Goal: Task Accomplishment & Management: Manage account settings

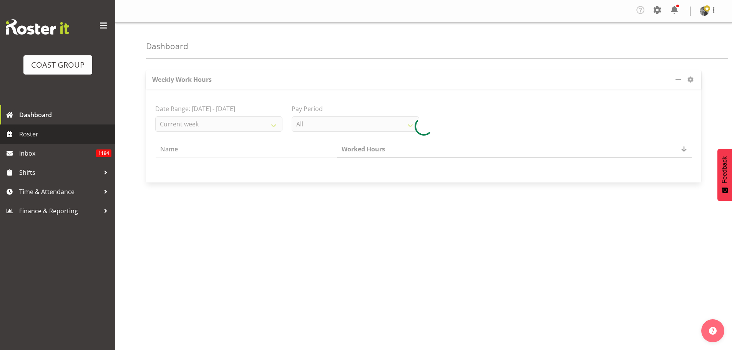
click at [33, 135] on span "Roster" at bounding box center [65, 134] width 92 height 12
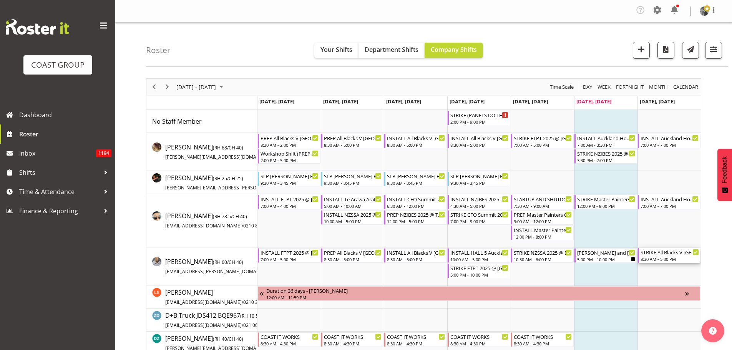
click at [660, 258] on div "8:30 AM - 5:00 PM" at bounding box center [670, 259] width 58 height 6
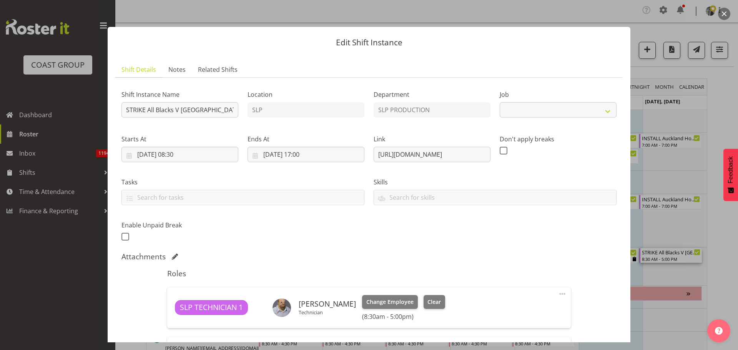
select select "10197"
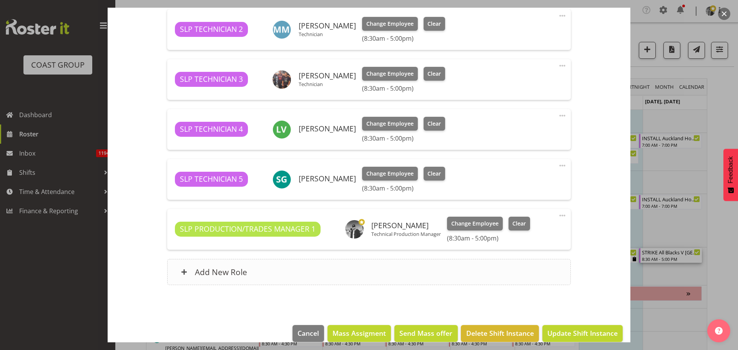
scroll to position [339, 0]
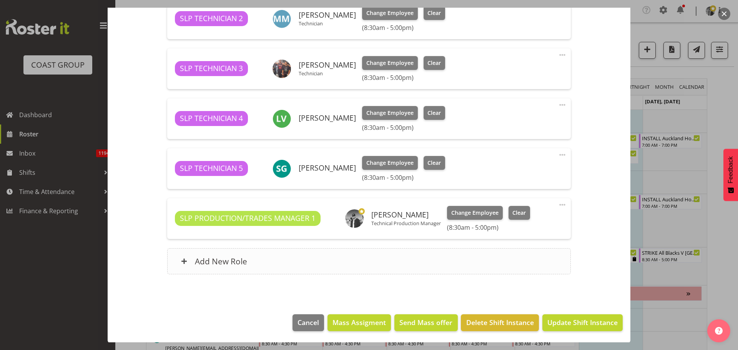
click at [209, 257] on h6 "Add New Role" at bounding box center [221, 261] width 52 height 10
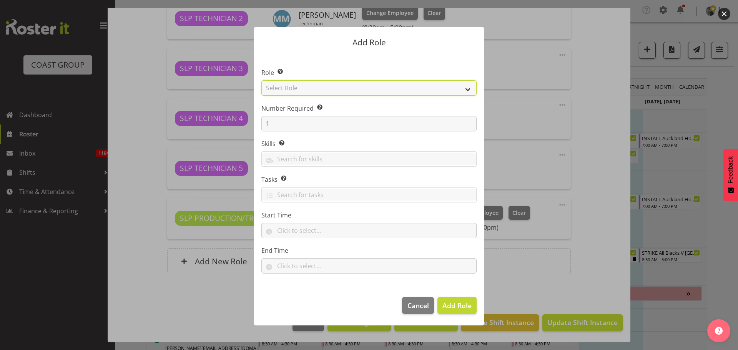
click at [325, 84] on select "Select Role ACCOUNT MANAGER ACCOUNT MANAGER DW ACCOUNTS AKL DIANNA VEHICLES AKL…" at bounding box center [368, 87] width 215 height 15
select select "81"
click at [261, 80] on select "Select Role ACCOUNT MANAGER ACCOUNT MANAGER DW ACCOUNTS AKL DIANNA VEHICLES AKL…" at bounding box center [368, 87] width 215 height 15
click at [453, 303] on span "Add Role" at bounding box center [456, 305] width 29 height 9
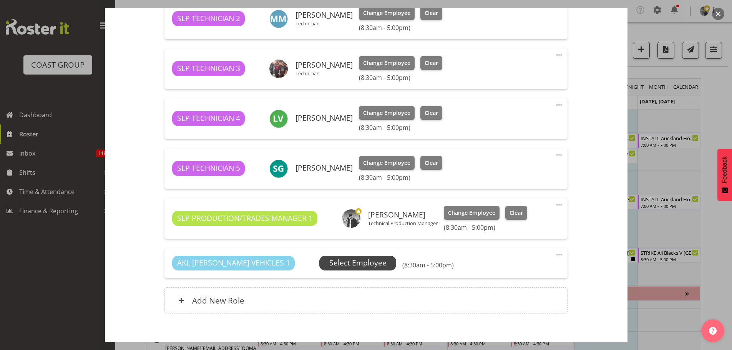
click at [329, 261] on span "Select Employee" at bounding box center [357, 263] width 57 height 11
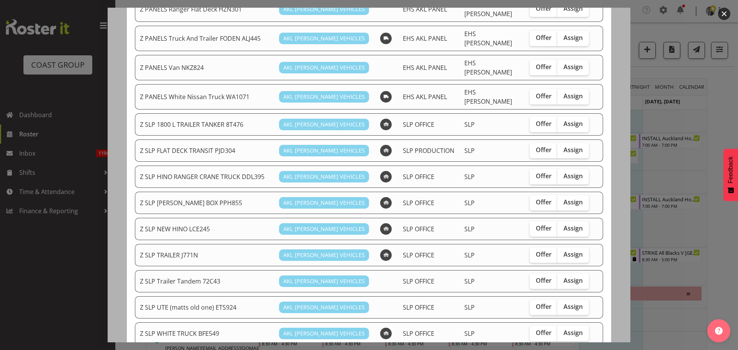
scroll to position [457, 0]
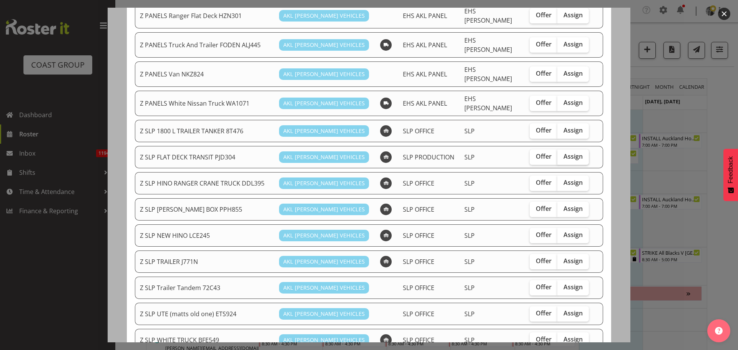
click at [564, 153] on span "Assign" at bounding box center [573, 157] width 19 height 8
click at [562, 154] on input "Assign" at bounding box center [559, 156] width 5 height 5
checkbox input "true"
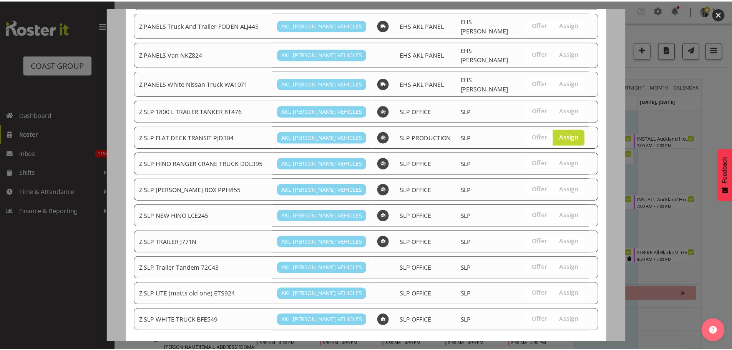
scroll to position [495, 0]
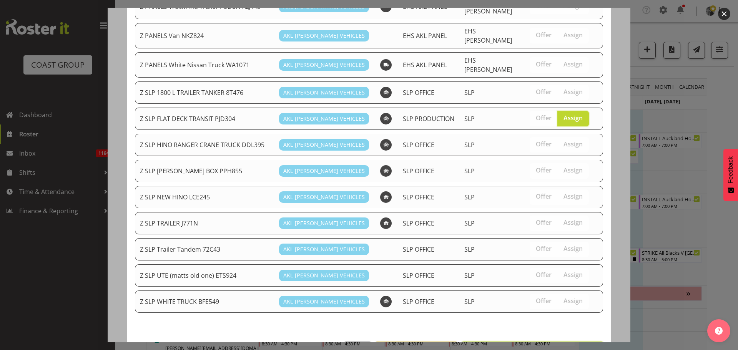
click at [516, 346] on span "Assign Z SLP FLAT DECK TRANSIT PJD304" at bounding box center [532, 350] width 132 height 9
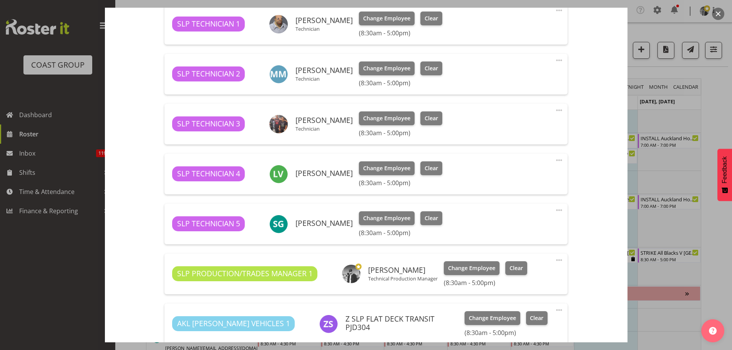
scroll to position [197, 0]
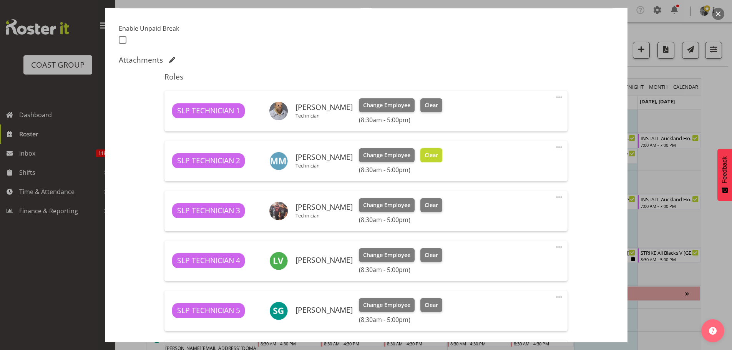
click at [430, 154] on span "Clear" at bounding box center [431, 155] width 13 height 8
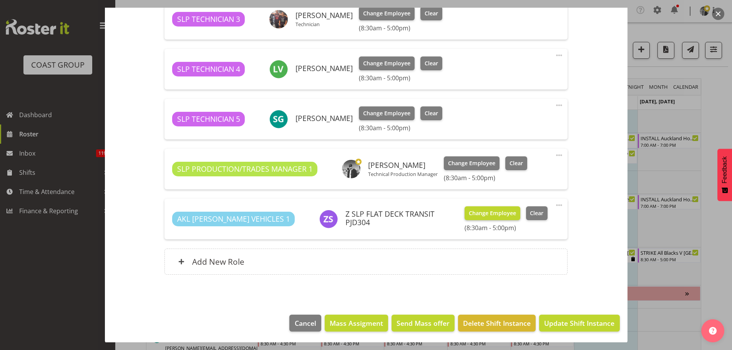
scroll to position [379, 0]
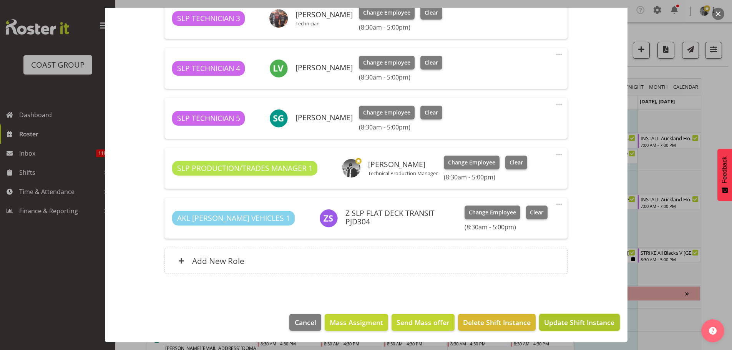
click at [568, 318] on span "Update Shift Instance" at bounding box center [579, 323] width 70 height 10
